Goal: Check status: Check status

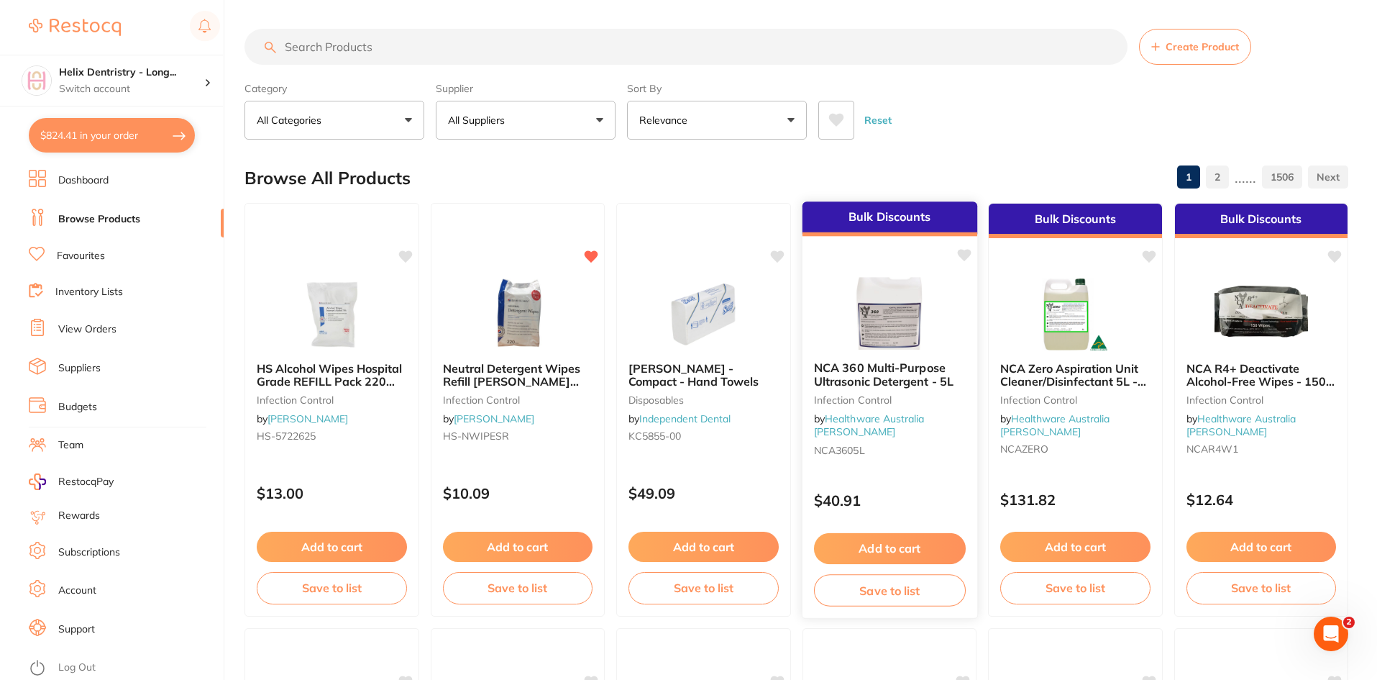
scroll to position [823, 0]
click at [98, 329] on link "View Orders" at bounding box center [87, 329] width 58 height 14
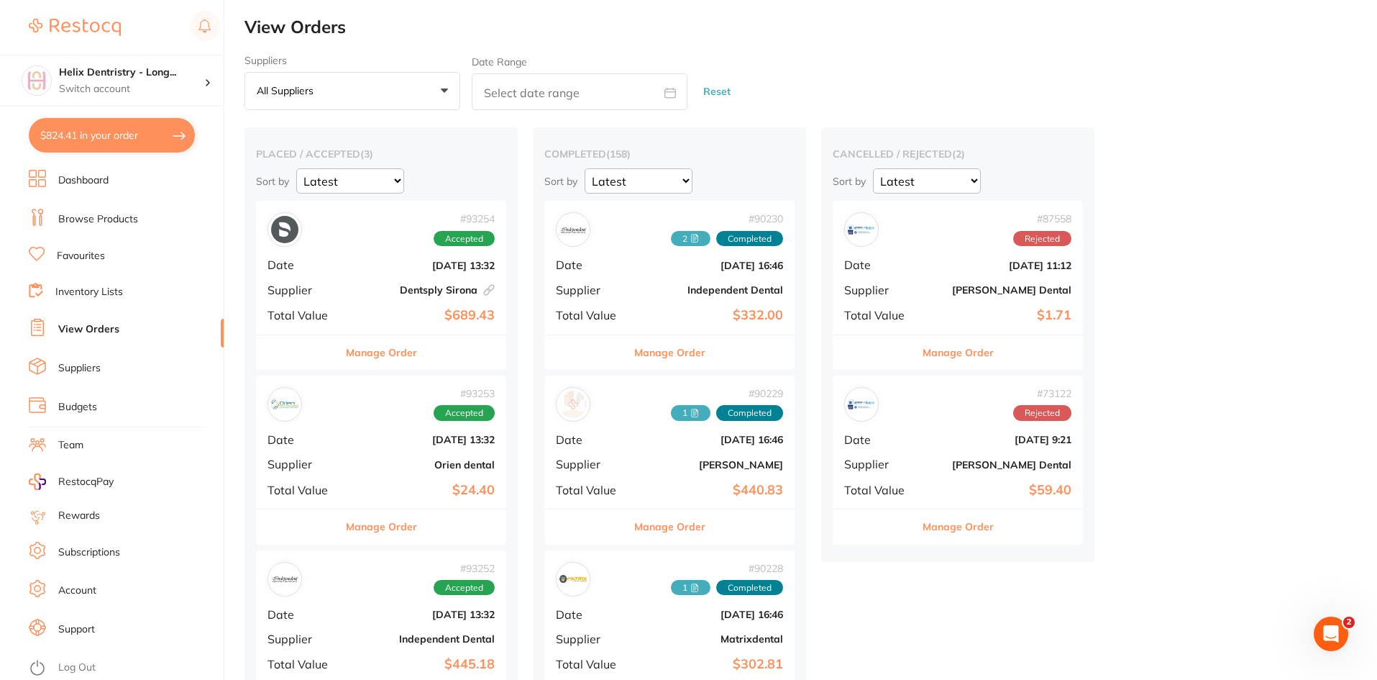
click at [344, 268] on div "# 93254 Accepted Date [DATE] 13:32 Supplier Dentsply [GEOGRAPHIC_DATA] This ord…" at bounding box center [381, 267] width 250 height 133
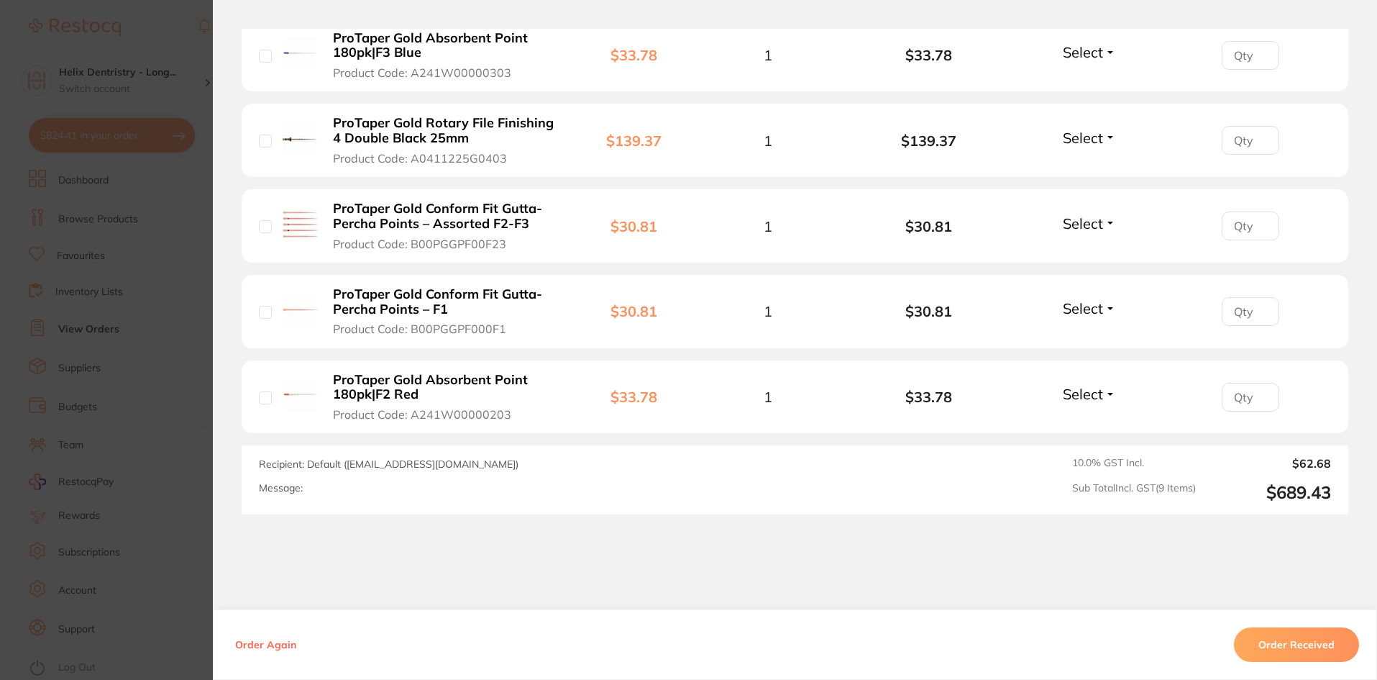
scroll to position [863, 0]
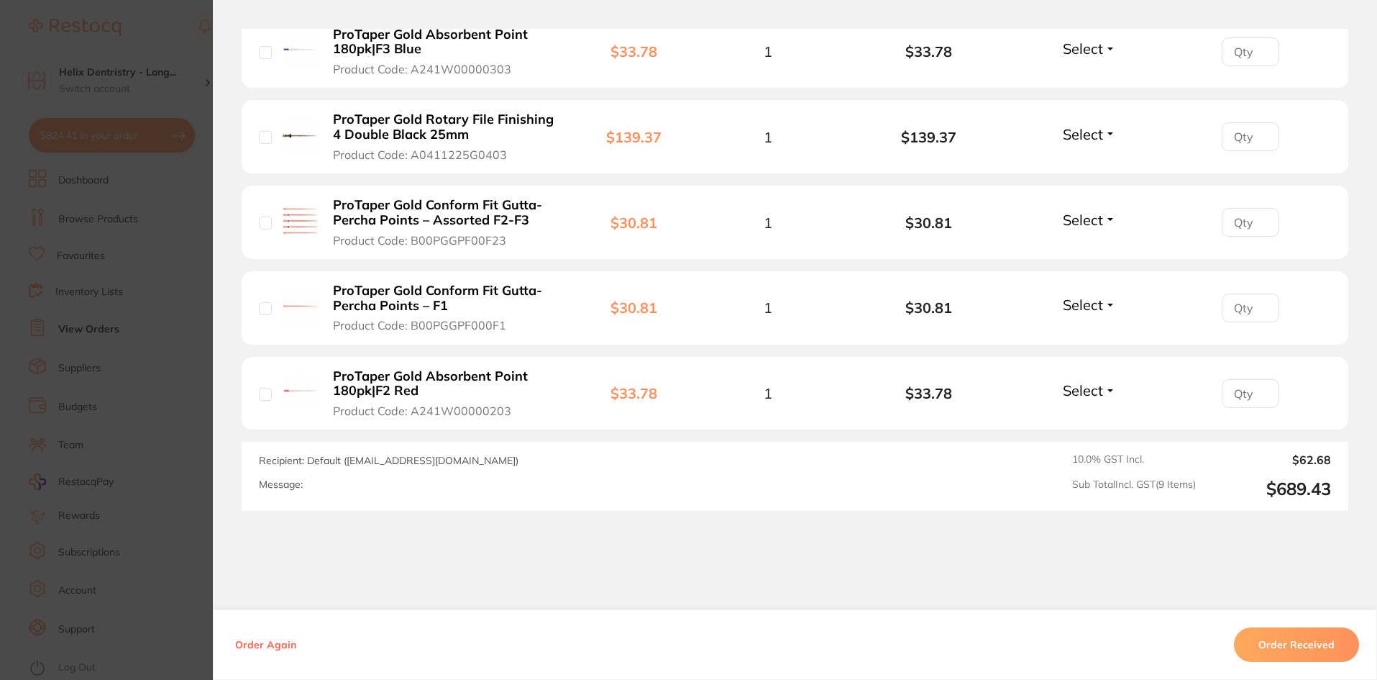
click at [188, 188] on section "Order ID: Restocq- 93254 Linked Order Order Information Accepted Order Order Da…" at bounding box center [688, 340] width 1377 height 680
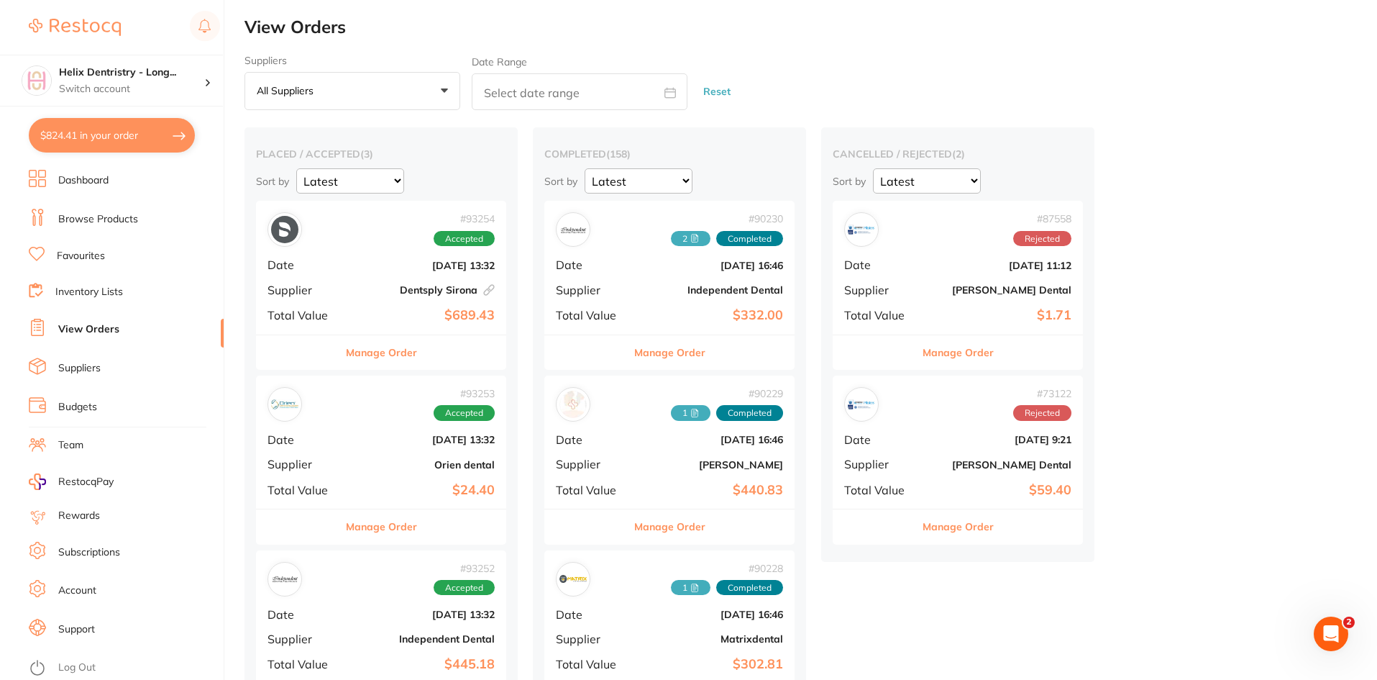
click at [355, 473] on div "# 93253 Accepted Date [DATE] 13:32 Supplier Orien dental Total Value $24.40" at bounding box center [381, 441] width 250 height 133
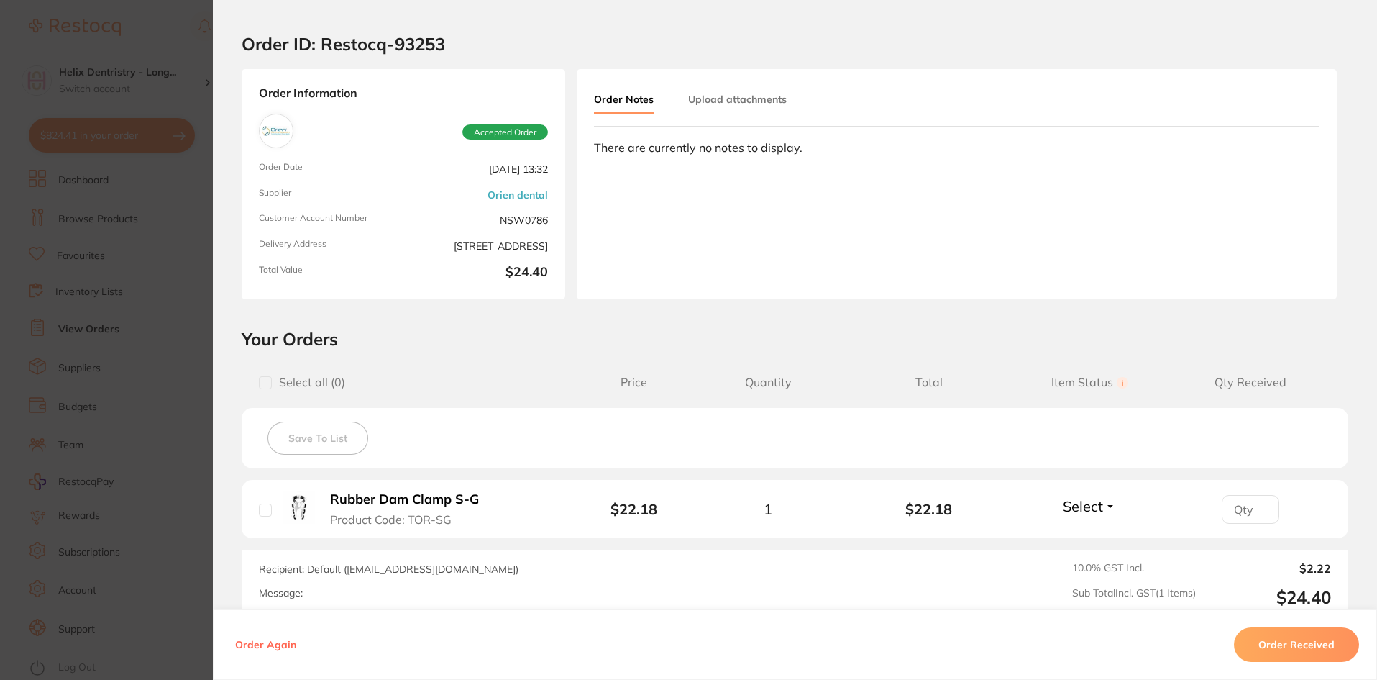
click at [152, 342] on section "Order ID: Restocq- 93253 Order Information Accepted Order Order Date [DATE] 13:…" at bounding box center [688, 340] width 1377 height 680
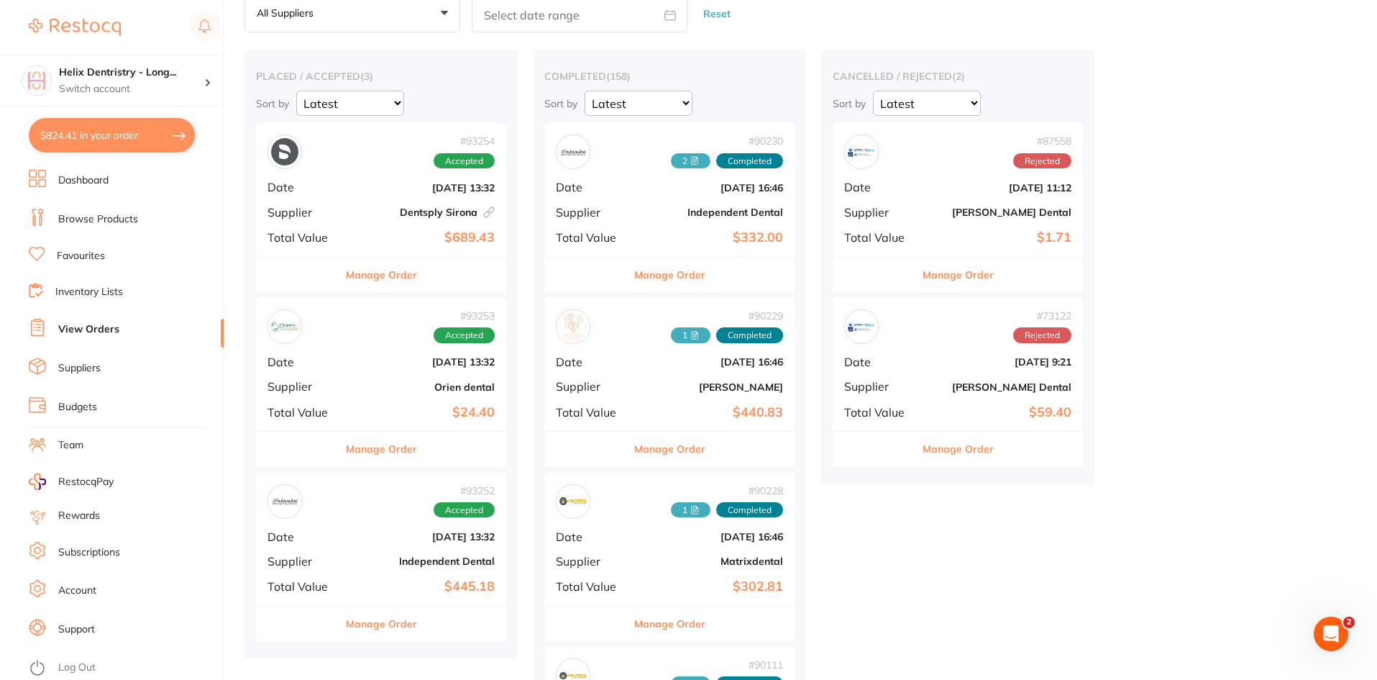
scroll to position [80, 0]
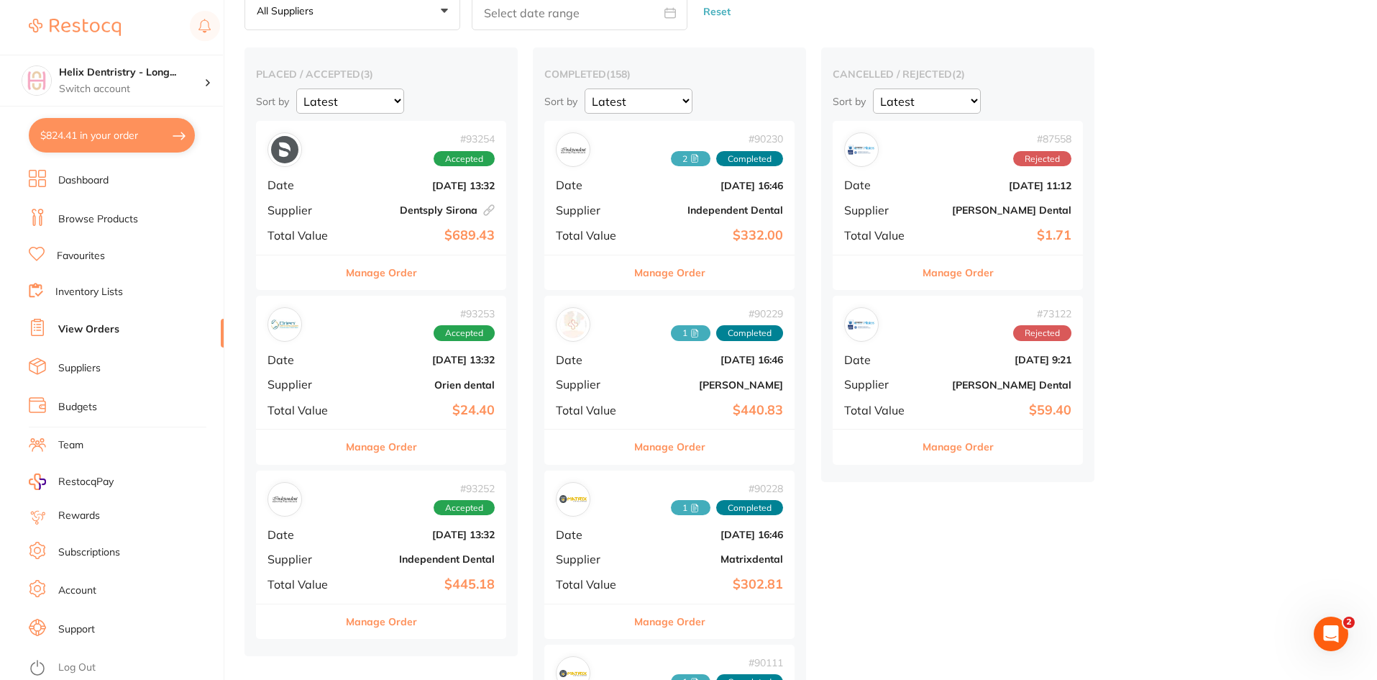
click at [359, 554] on b "Independent Dental" at bounding box center [423, 559] width 144 height 12
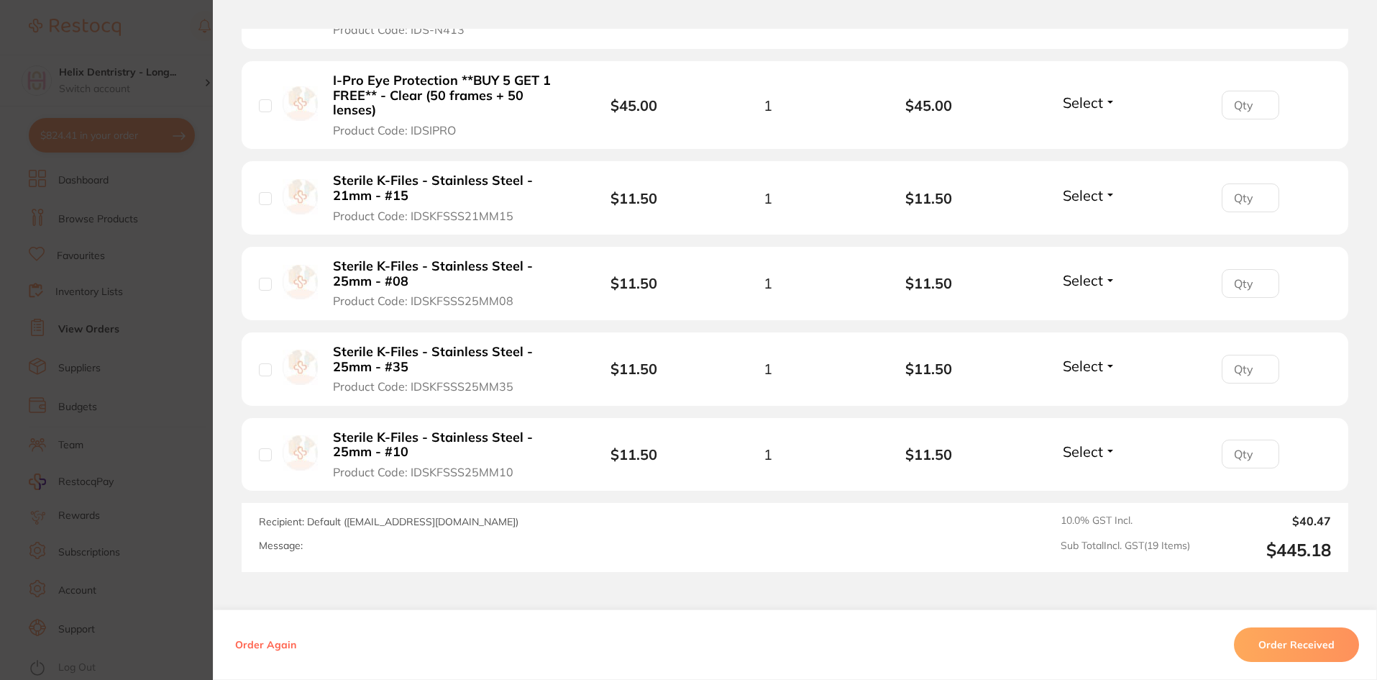
scroll to position [1686, 0]
click at [166, 423] on section "Order ID: Restocq- 93252 Order Information Accepted Order Order Date [DATE] 13:…" at bounding box center [688, 340] width 1377 height 680
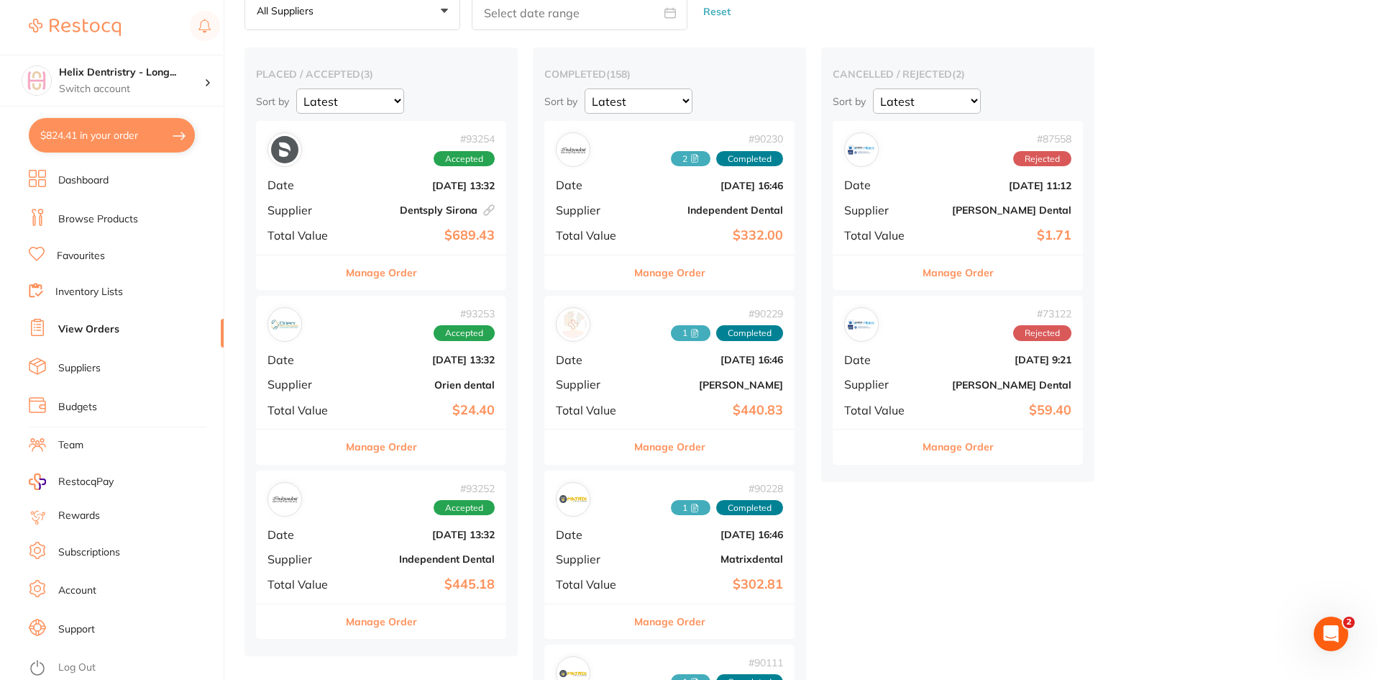
click at [127, 141] on button "$824.41 in your order" at bounding box center [112, 135] width 166 height 35
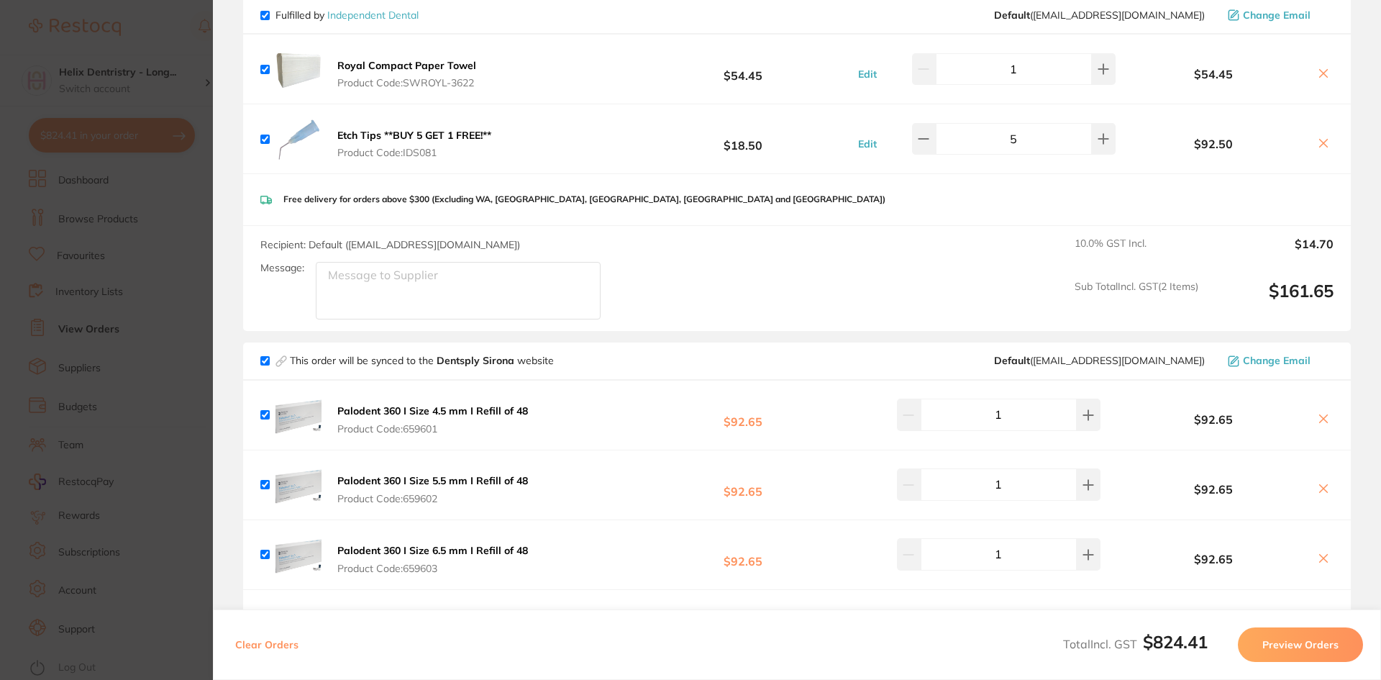
scroll to position [836, 0]
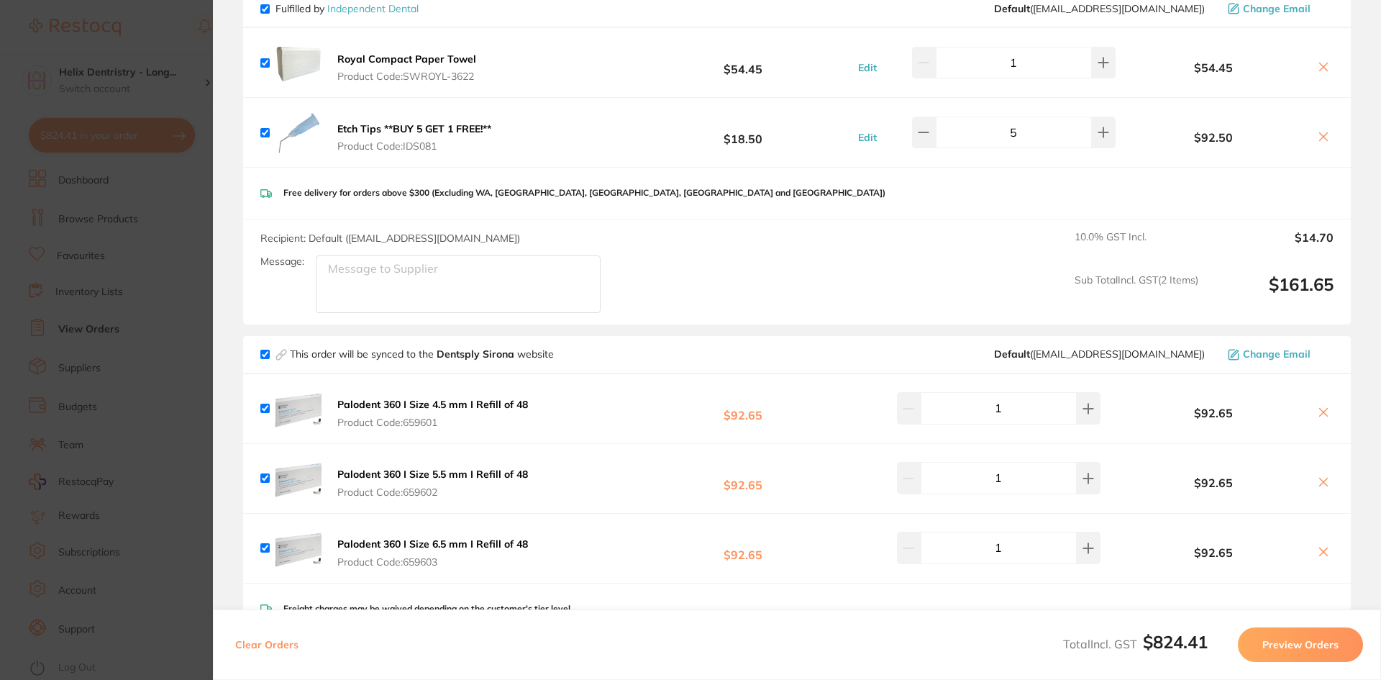
click at [465, 398] on b "Palodent 360 I Size 4.5 mm I Refill of 48" at bounding box center [432, 404] width 191 height 13
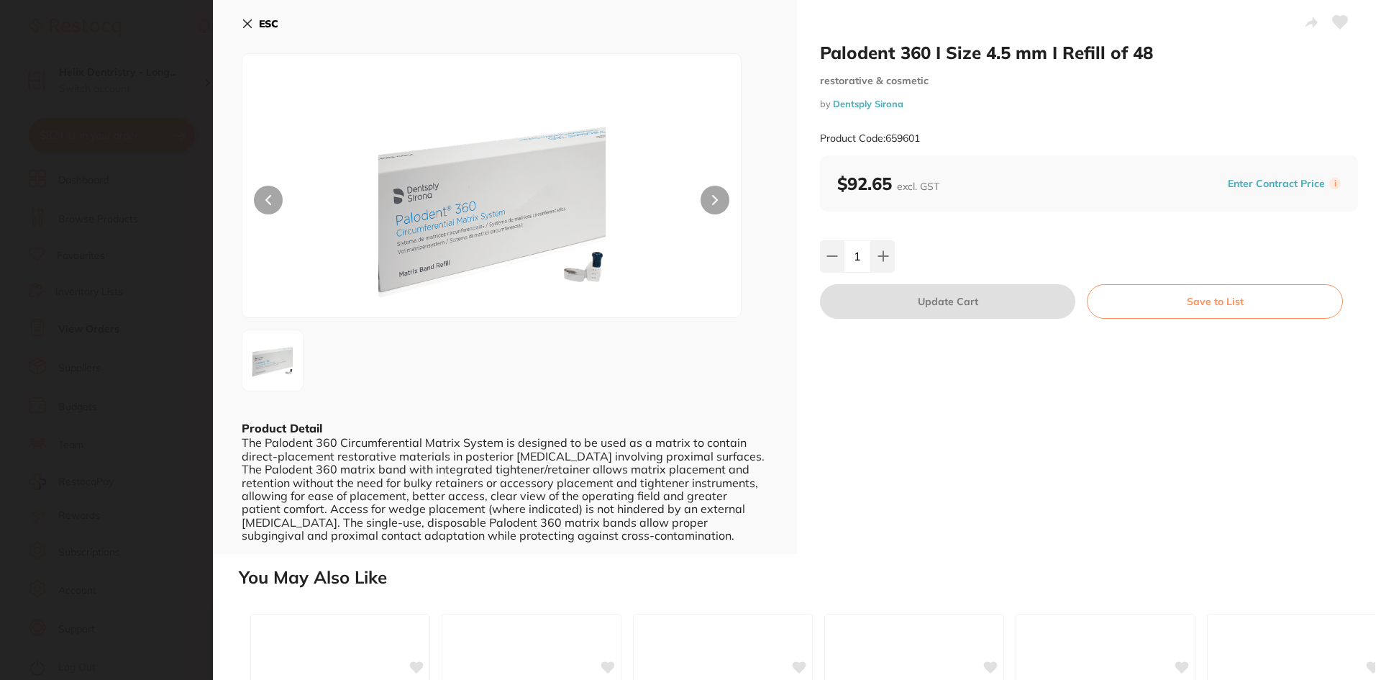
scroll to position [0, 0]
click at [167, 392] on section "Palodent 360 I Size 4.5 mm I Refill of 48 restorative & cosmetic by Dentsply Si…" at bounding box center [690, 340] width 1381 height 680
